Goal: Find specific page/section: Find specific page/section

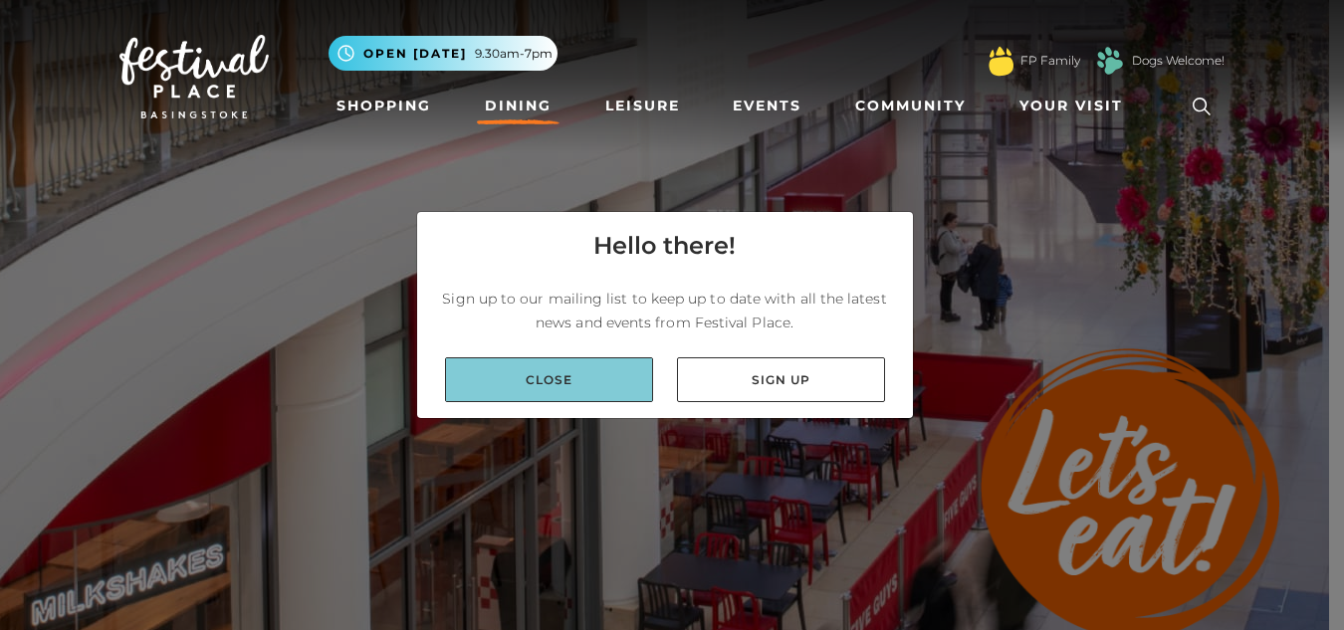
click at [505, 389] on link "Close" at bounding box center [549, 379] width 208 height 45
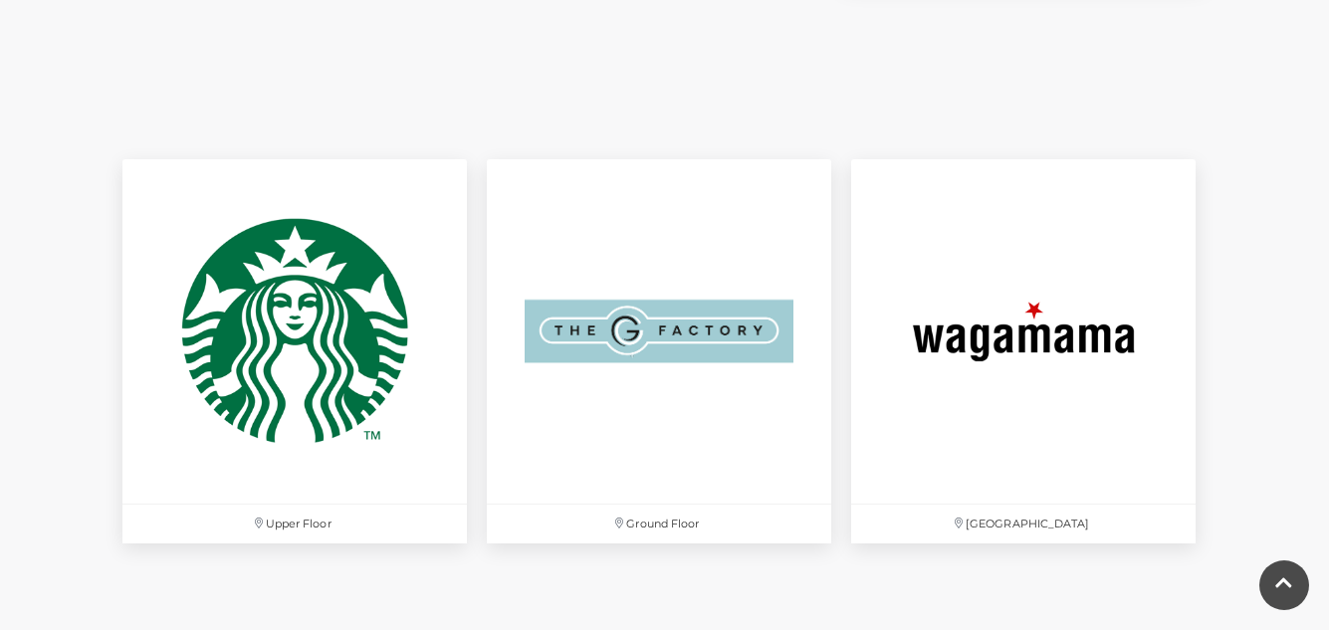
scroll to position [8005, 0]
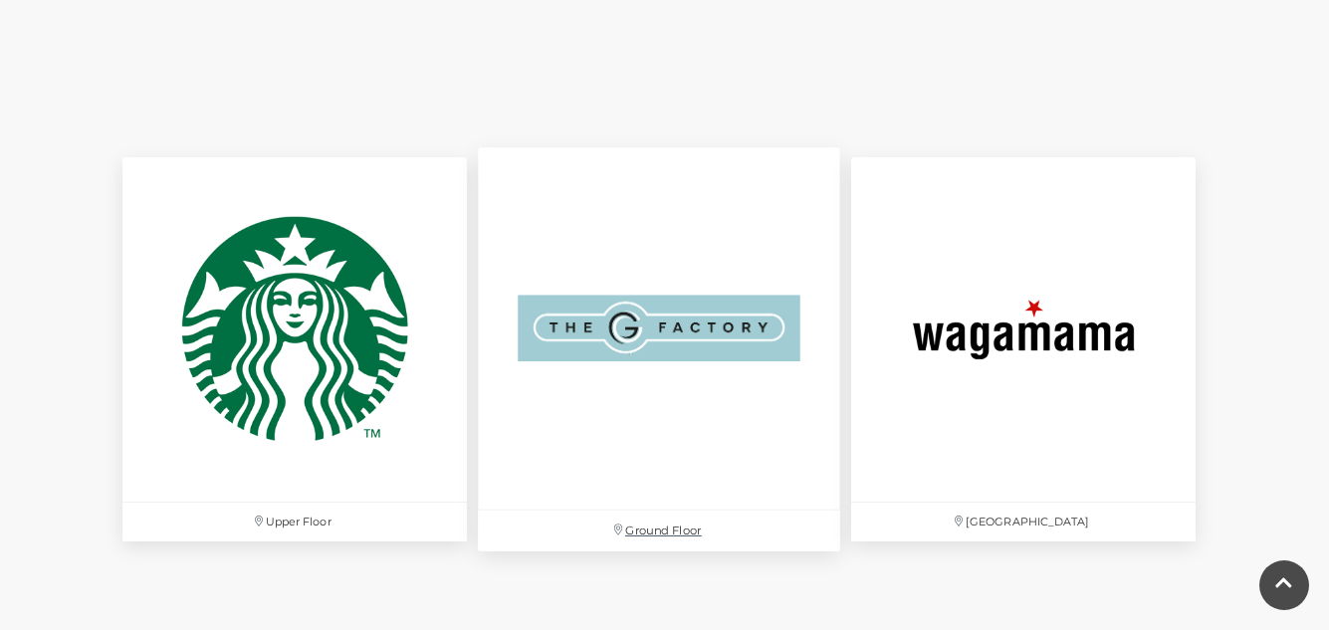
click at [665, 379] on img at bounding box center [659, 328] width 362 height 362
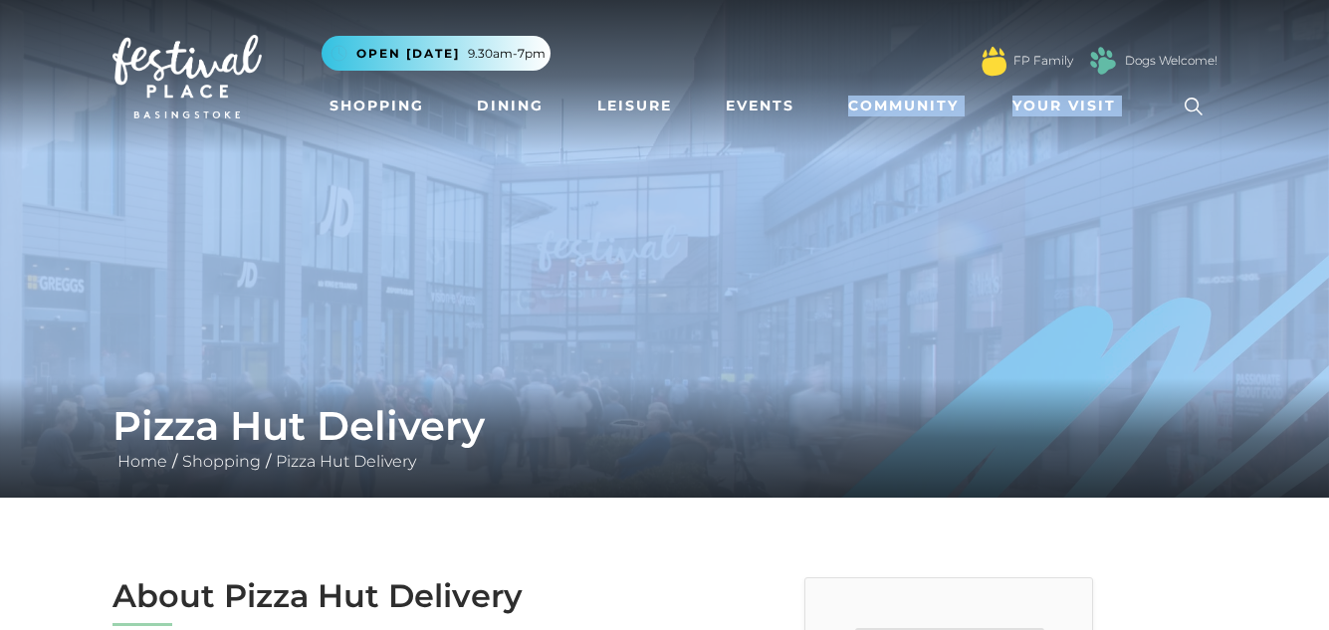
drag, startPoint x: 841, startPoint y: 140, endPoint x: 795, endPoint y: 366, distance: 230.8
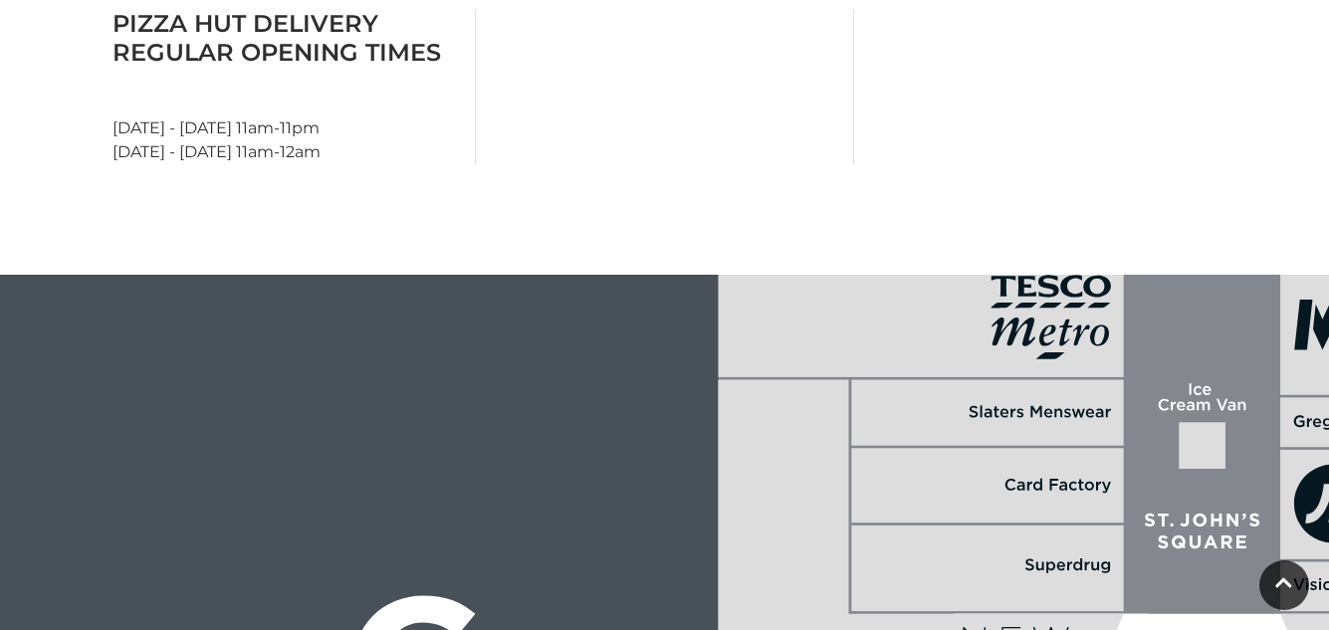
scroll to position [903, 0]
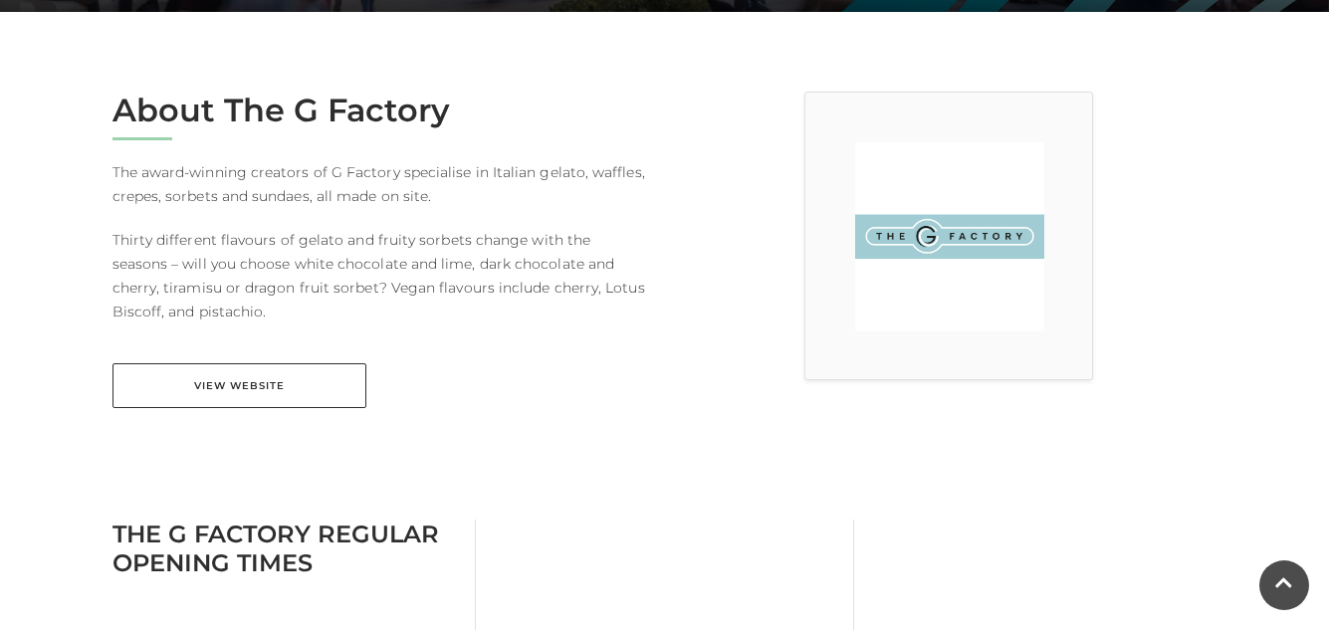
scroll to position [485, 0]
